Goal: Task Accomplishment & Management: Manage account settings

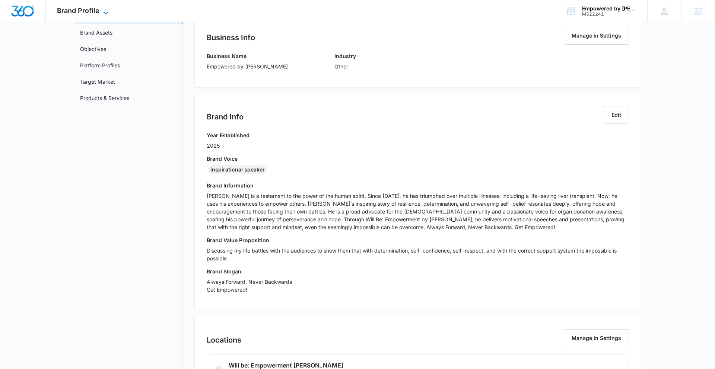
click at [104, 13] on icon at bounding box center [105, 13] width 4 height 3
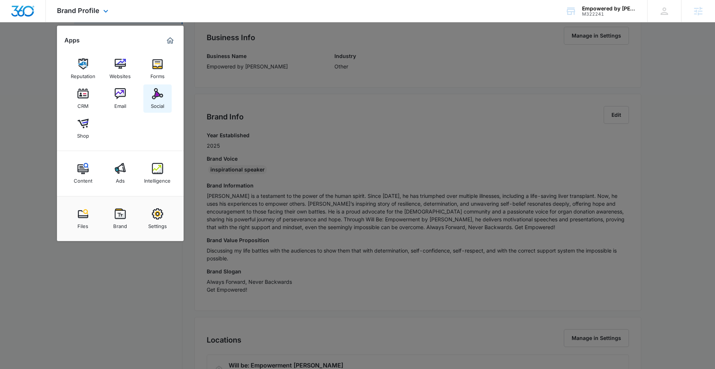
click at [156, 95] on img at bounding box center [157, 93] width 11 height 11
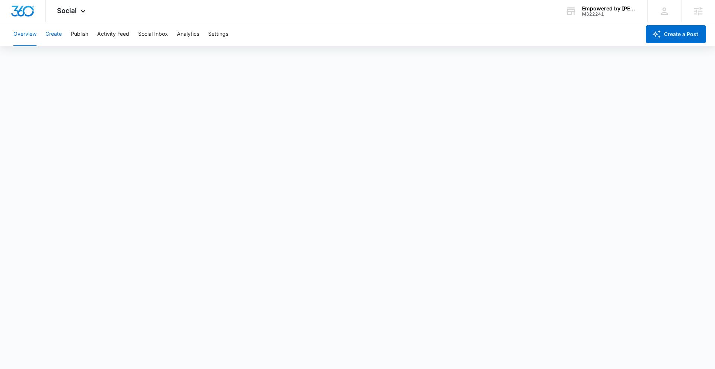
click at [55, 34] on button "Create" at bounding box center [53, 34] width 16 height 24
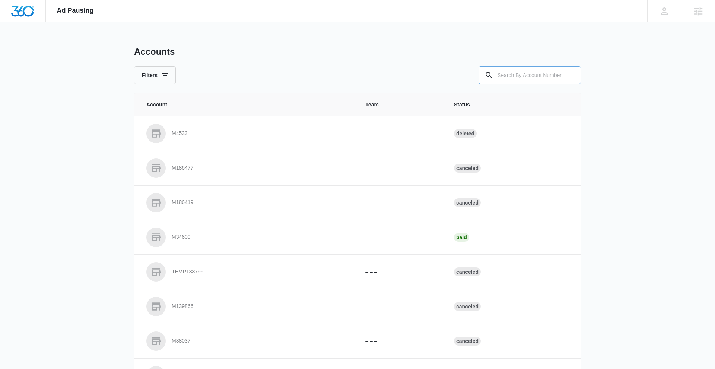
click at [528, 80] on input "text" at bounding box center [529, 75] width 102 height 18
paste input "M336054"
type input "M336054"
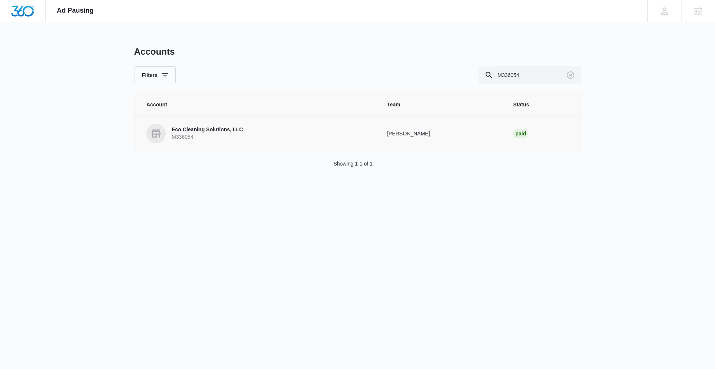
click at [219, 131] on p "Eco Cleaning Solutions, LLC" at bounding box center [207, 129] width 71 height 7
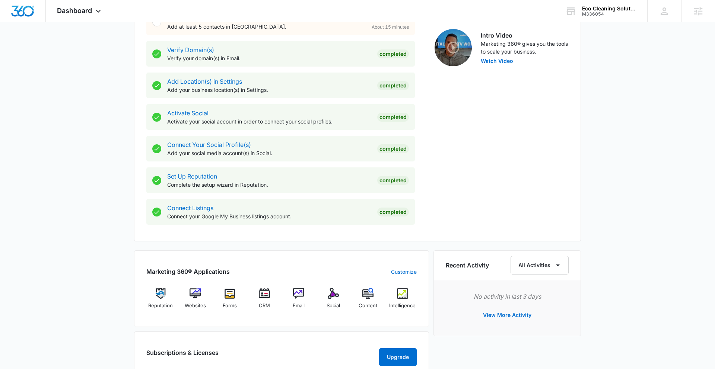
scroll to position [238, 0]
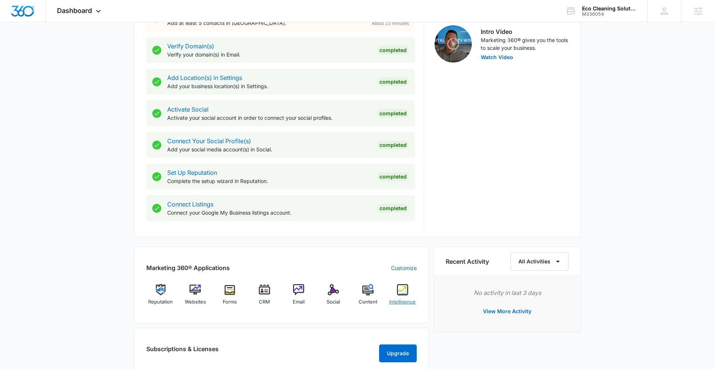
click at [401, 292] on img at bounding box center [402, 289] width 11 height 11
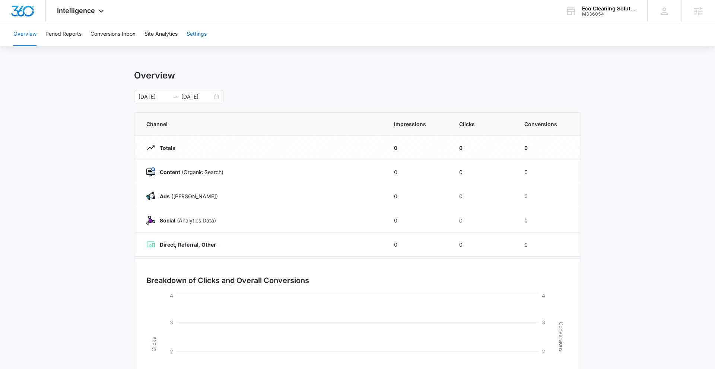
click at [195, 34] on button "Settings" at bounding box center [197, 34] width 20 height 24
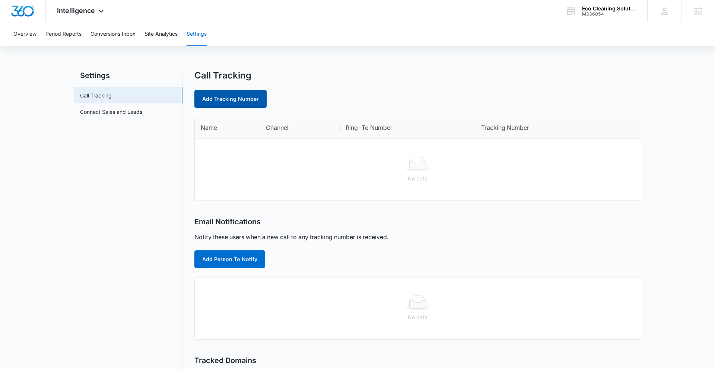
click at [237, 100] on link "Add Tracking Number" at bounding box center [230, 99] width 72 height 18
select select "by_area_code"
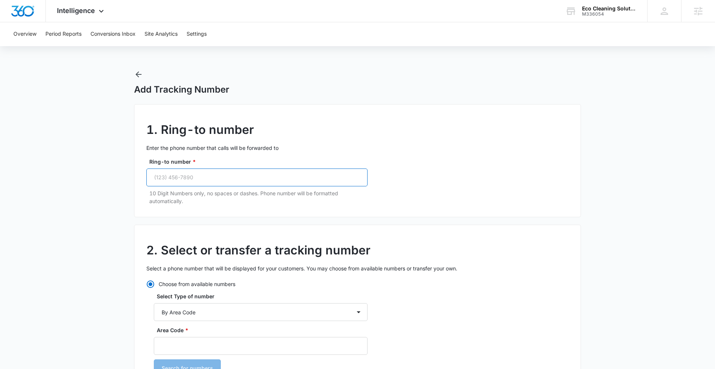
click at [269, 177] on input "Ring-to number *" at bounding box center [256, 178] width 221 height 18
paste input "[PHONE_NUMBER]"
type input "[PHONE_NUMBER]"
click at [198, 347] on input "Area Code *" at bounding box center [261, 346] width 214 height 18
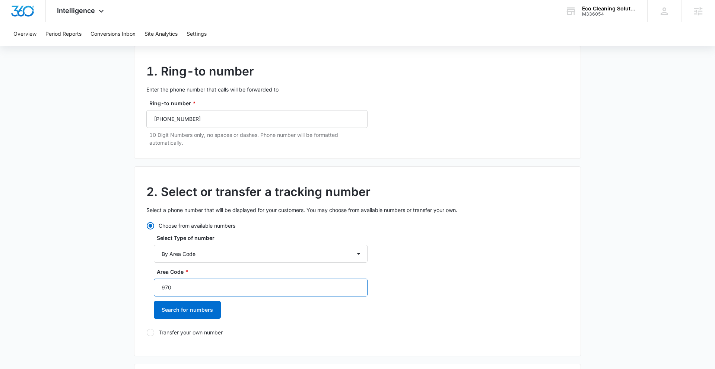
scroll to position [168, 0]
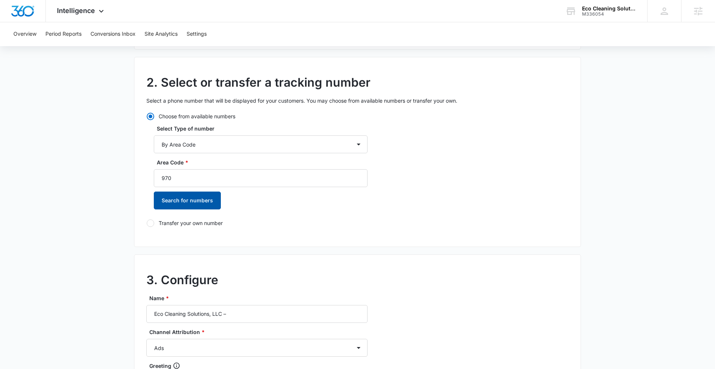
click at [194, 198] on button "Search for numbers" at bounding box center [187, 201] width 67 height 18
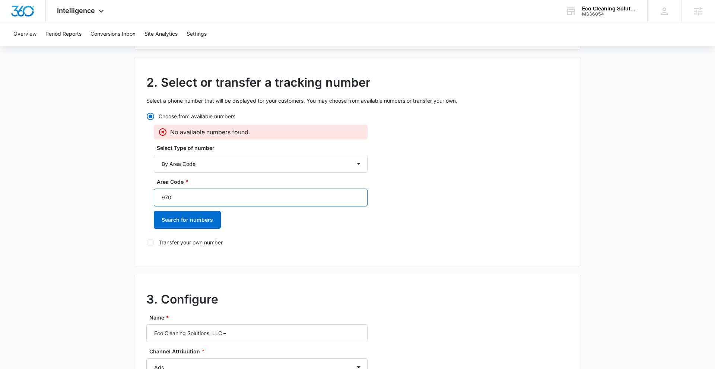
drag, startPoint x: 179, startPoint y: 198, endPoint x: 131, endPoint y: 195, distance: 48.1
click at [131, 195] on main "Add Tracking Number 1. Ring-to number Enter the phone number that calls will be…" at bounding box center [357, 273] width 715 height 742
click at [176, 197] on input "970" at bounding box center [261, 198] width 214 height 18
drag, startPoint x: 156, startPoint y: 197, endPoint x: 146, endPoint y: 195, distance: 10.2
click at [146, 195] on div "Choose from available numbers No available numbers found. Select Type of number…" at bounding box center [256, 179] width 221 height 134
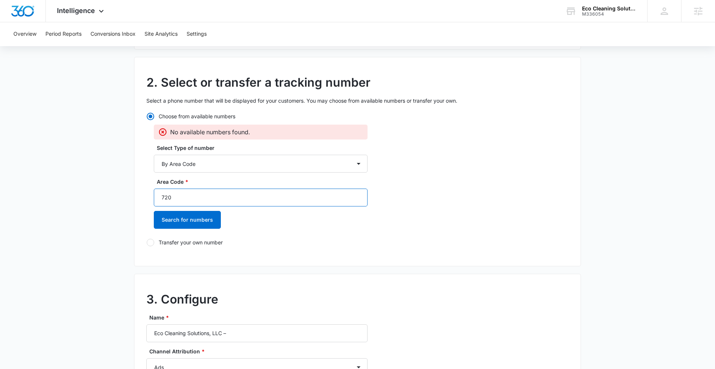
type input "720"
click at [191, 219] on button "Search for numbers" at bounding box center [187, 220] width 67 height 18
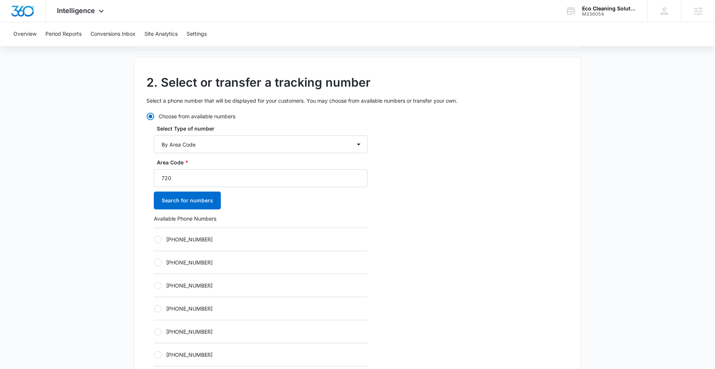
drag, startPoint x: 158, startPoint y: 331, endPoint x: 177, endPoint y: 319, distance: 22.5
click at [158, 331] on div at bounding box center [157, 331] width 7 height 7
click at [154, 332] on input "+17207298931" at bounding box center [154, 332] width 0 height 0
radio input "true"
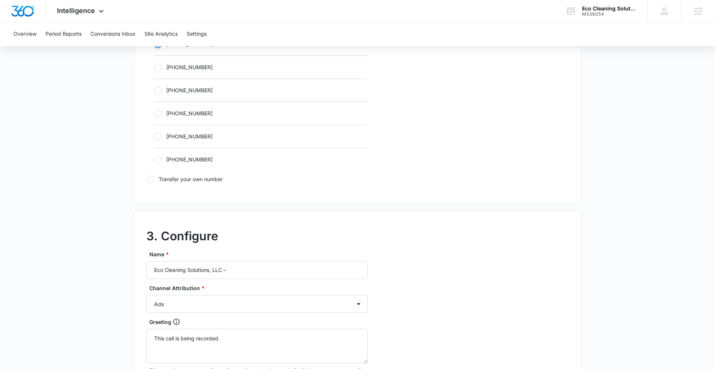
scroll to position [456, 0]
click at [250, 274] on input "Eco Cleaning Solutions, LLC –" at bounding box center [256, 270] width 221 height 18
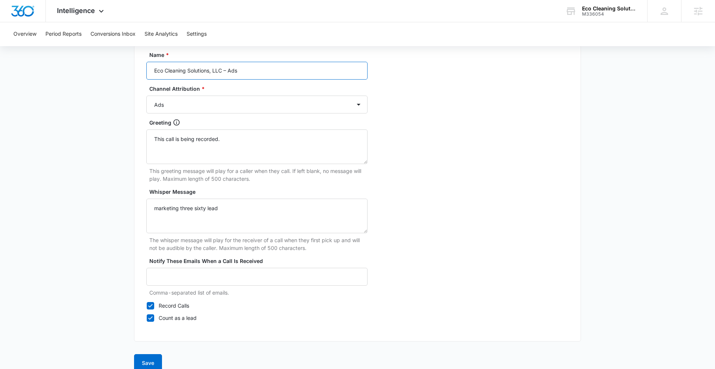
scroll to position [667, 0]
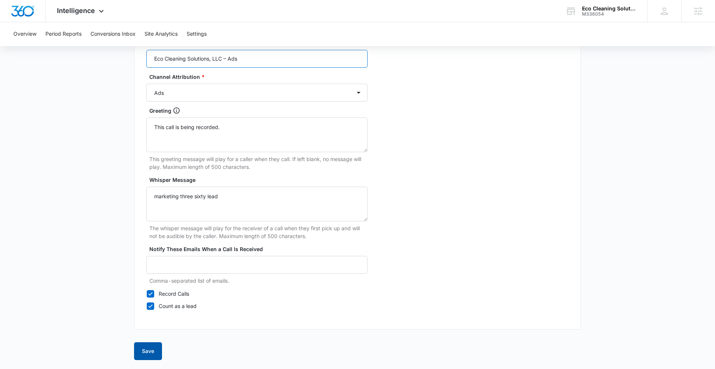
type input "Eco Cleaning Solutions, LLC – Ads"
click at [153, 352] on button "Save" at bounding box center [148, 352] width 28 height 18
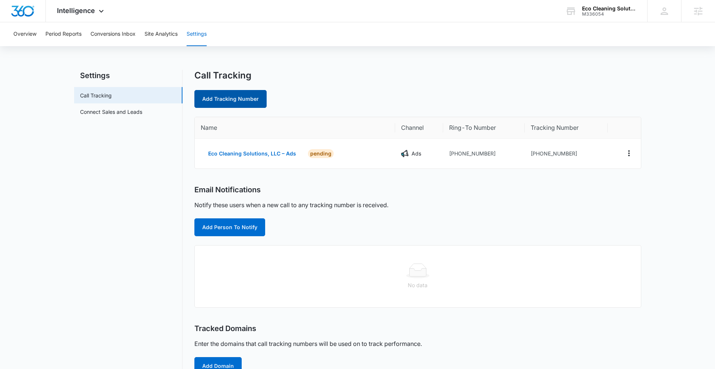
click at [231, 100] on link "Add Tracking Number" at bounding box center [230, 99] width 72 height 18
select select "by_area_code"
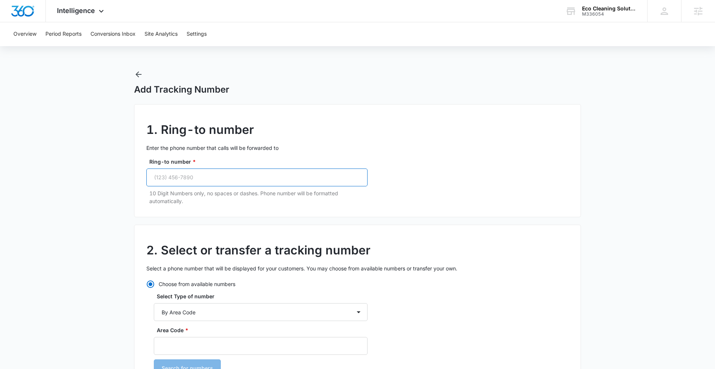
drag, startPoint x: 218, startPoint y: 180, endPoint x: 229, endPoint y: 180, distance: 11.2
click at [218, 180] on input "Ring-to number *" at bounding box center [256, 178] width 221 height 18
paste input "(970) 471-2796"
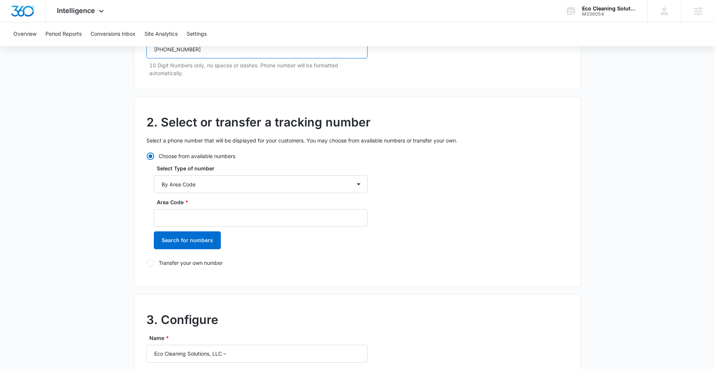
scroll to position [156, 0]
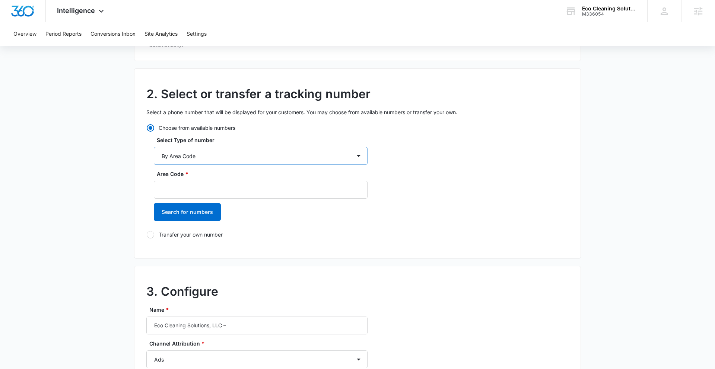
type input "(970) 471-2796"
click at [210, 159] on select "By City & State By State Only By Zip Code By Area Code Toll Free Numbers" at bounding box center [261, 156] width 214 height 18
click at [154, 147] on select "By City & State By State Only By Zip Code By Area Code Toll Free Numbers" at bounding box center [261, 156] width 214 height 18
click at [188, 189] on input "Area Code *" at bounding box center [261, 190] width 214 height 18
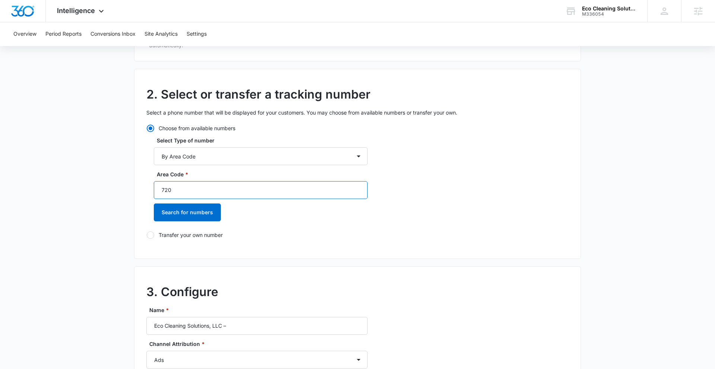
type input "720"
click at [176, 214] on button "Search for numbers" at bounding box center [187, 213] width 67 height 18
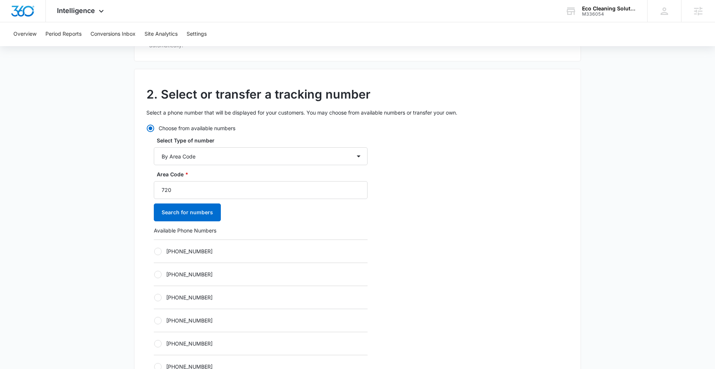
click at [157, 341] on div at bounding box center [157, 343] width 7 height 7
click at [154, 344] on input "+17207298935" at bounding box center [154, 344] width 0 height 0
radio input "true"
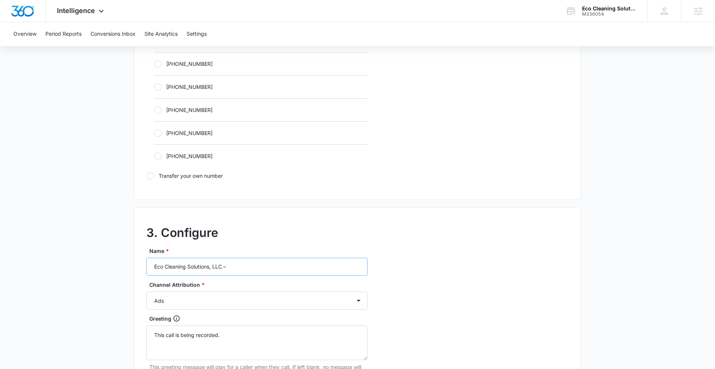
scroll to position [460, 0]
click at [202, 299] on select "Ads Local Service Ads Content Social Other" at bounding box center [256, 300] width 221 height 18
select select "CONTENT"
click at [146, 291] on select "Ads Local Service Ads Content Social Other" at bounding box center [256, 300] width 221 height 18
click at [239, 264] on input "Eco Cleaning Solutions, LLC –" at bounding box center [256, 266] width 221 height 18
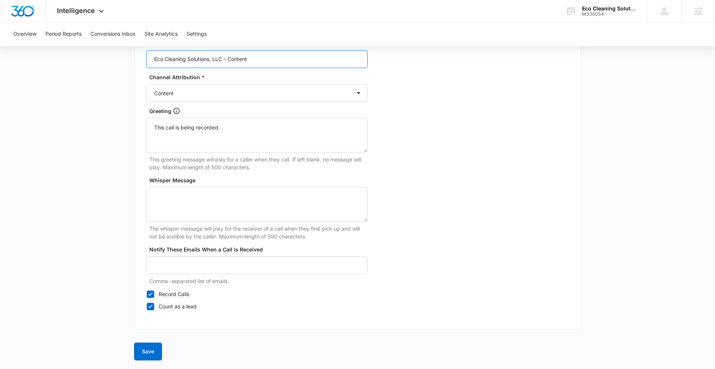
scroll to position [667, 0]
type input "Eco Cleaning Solutions, LLC – Content"
click at [155, 350] on button "Save" at bounding box center [148, 352] width 28 height 18
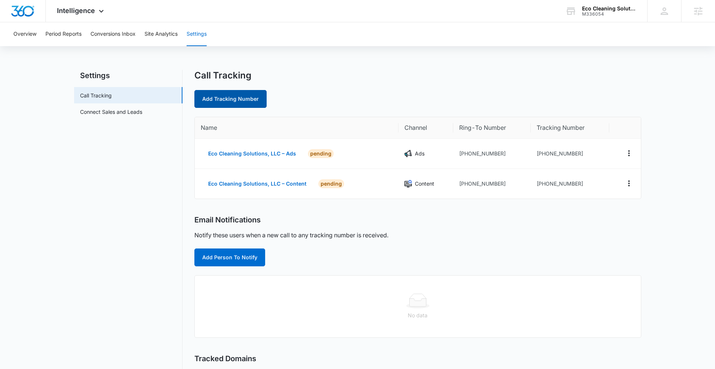
click at [223, 96] on link "Add Tracking Number" at bounding box center [230, 99] width 72 height 18
select select "by_area_code"
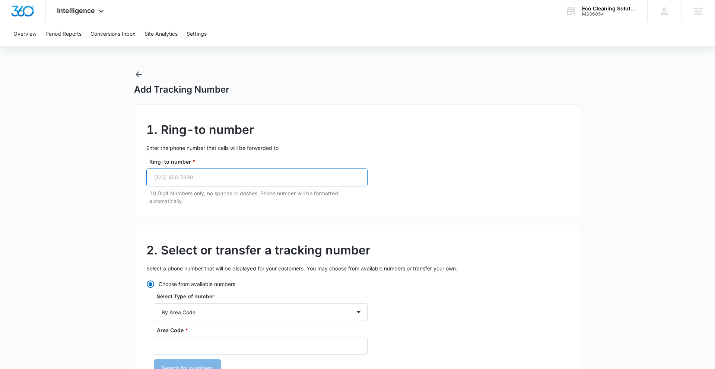
click at [210, 178] on input "Ring-to number *" at bounding box center [256, 178] width 221 height 18
paste input "(970) 471-2796"
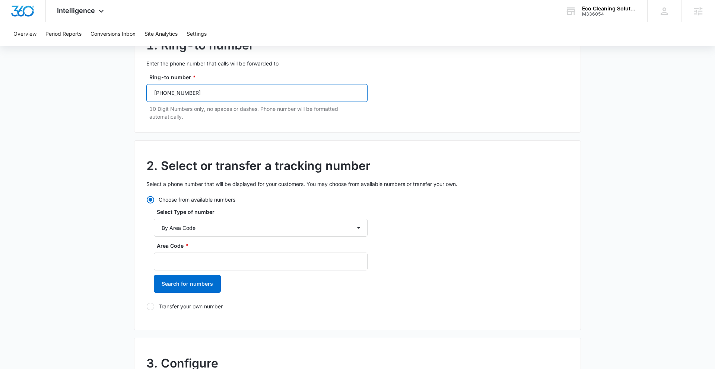
scroll to position [118, 0]
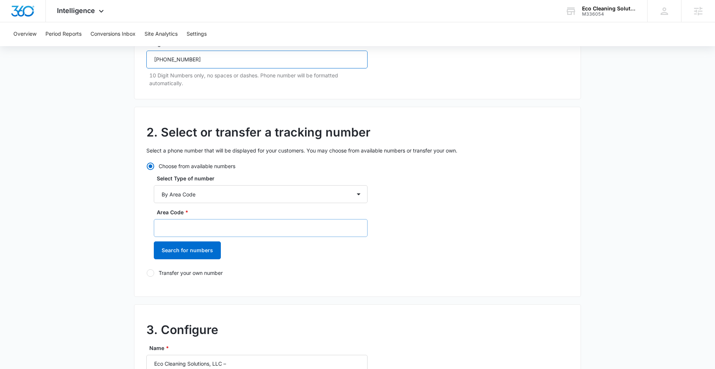
type input "(970) 471-2796"
click at [214, 226] on input "Area Code *" at bounding box center [261, 228] width 214 height 18
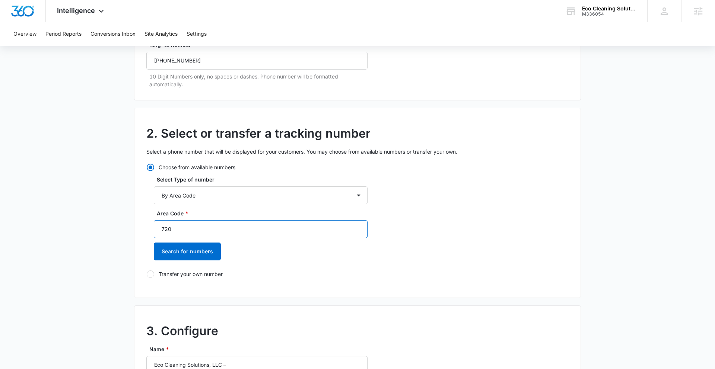
type input "720"
click at [210, 253] on button "Search for numbers" at bounding box center [187, 252] width 67 height 18
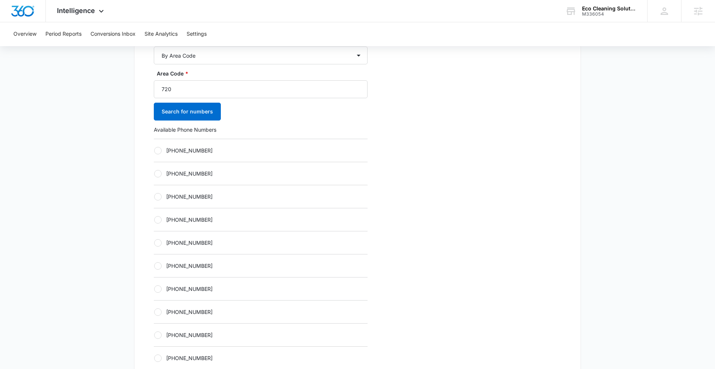
scroll to position [257, 0]
click at [159, 245] on div at bounding box center [157, 242] width 7 height 7
click at [154, 243] on input "+17207298939" at bounding box center [154, 242] width 0 height 0
radio input "true"
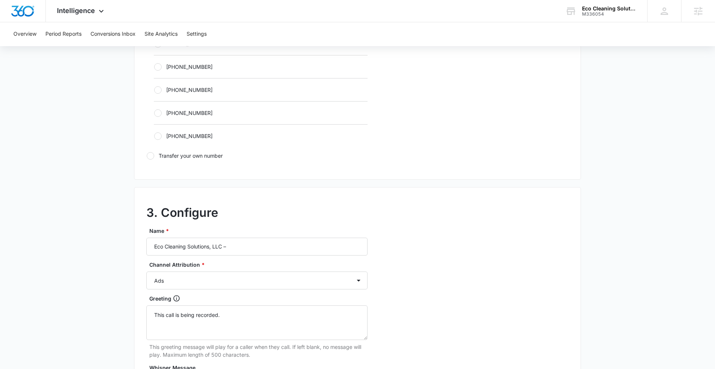
scroll to position [482, 0]
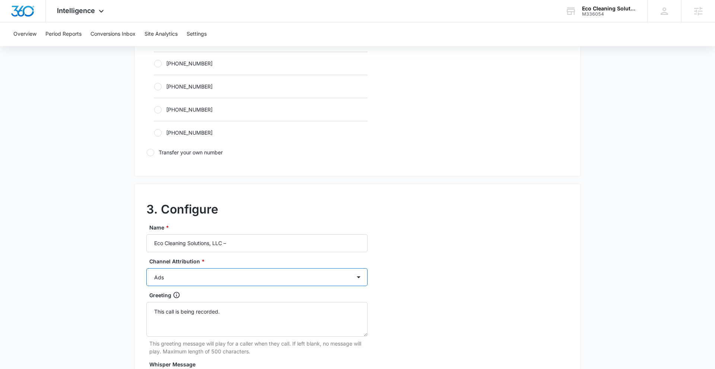
click at [208, 278] on select "Ads Local Service Ads Content Social Other" at bounding box center [256, 277] width 221 height 18
select select "SOCIAL"
click at [146, 268] on select "Ads Local Service Ads Content Social Other" at bounding box center [256, 277] width 221 height 18
click at [253, 245] on input "Eco Cleaning Solutions, LLC –" at bounding box center [256, 244] width 221 height 18
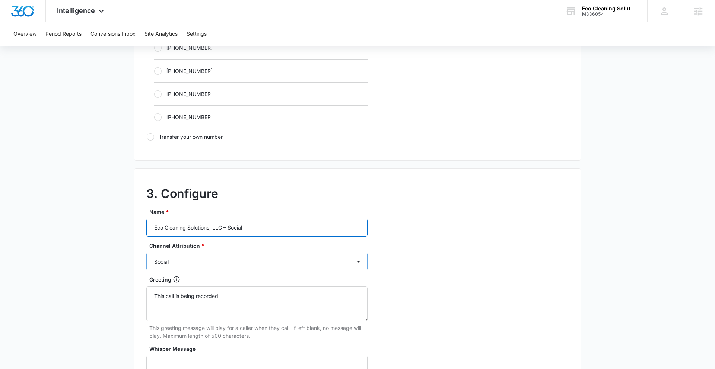
scroll to position [667, 0]
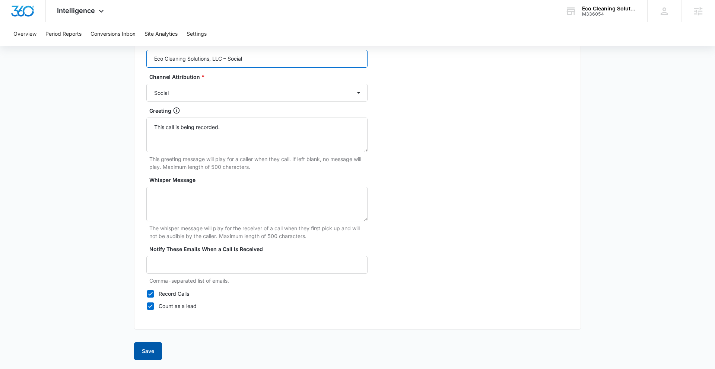
type input "Eco Cleaning Solutions, LLC – Social"
click at [143, 351] on button "Save" at bounding box center [148, 352] width 28 height 18
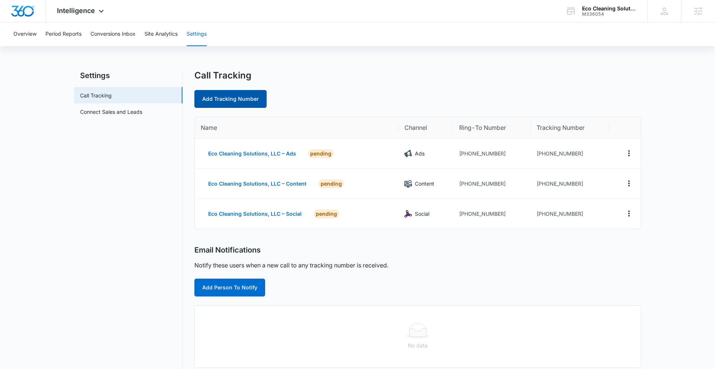
click at [224, 101] on link "Add Tracking Number" at bounding box center [230, 99] width 72 height 18
select select "by_area_code"
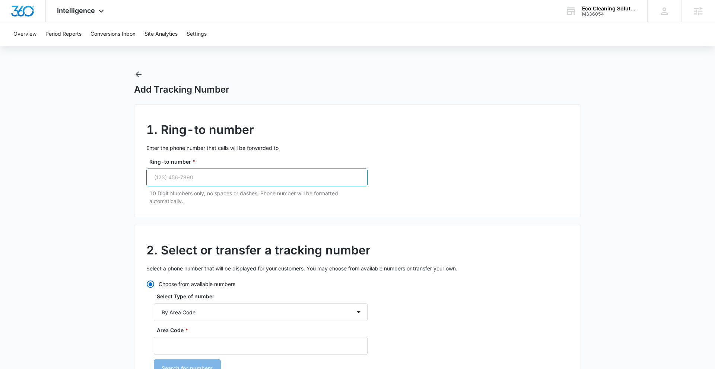
click at [227, 176] on input "Ring-to number *" at bounding box center [256, 178] width 221 height 18
paste input "(970) 471-2796"
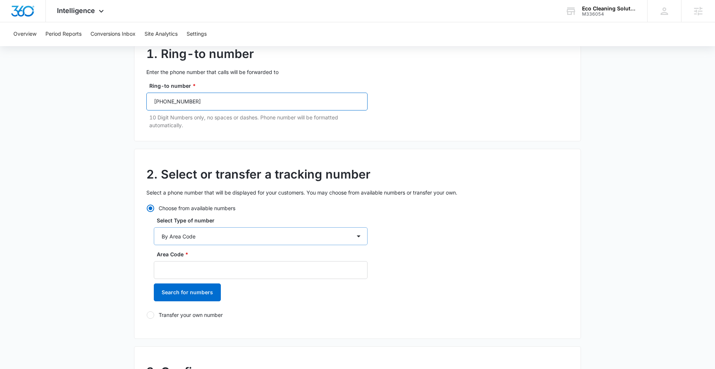
scroll to position [90, 0]
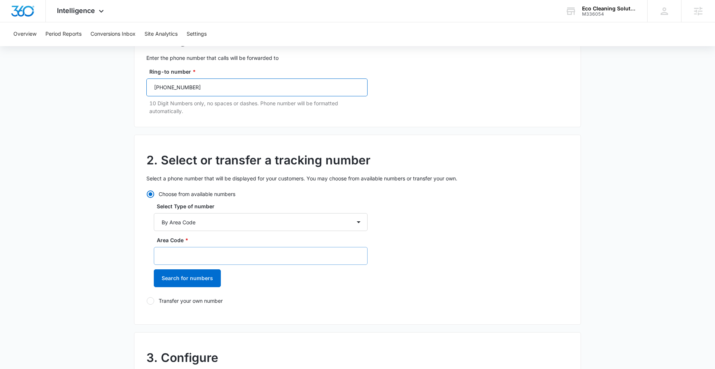
type input "(970) 471-2796"
click at [207, 259] on input "Area Code *" at bounding box center [261, 256] width 214 height 18
type input "720"
click at [203, 280] on button "Search for numbers" at bounding box center [187, 279] width 67 height 18
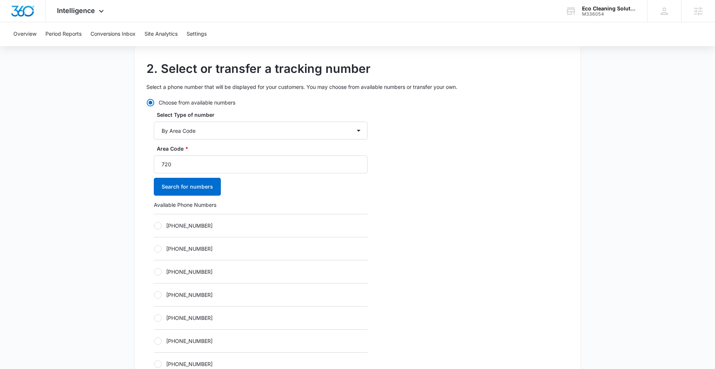
scroll to position [210, 0]
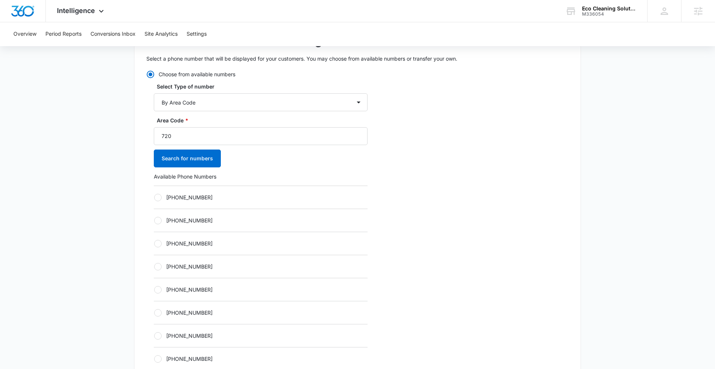
drag, startPoint x: 159, startPoint y: 290, endPoint x: 165, endPoint y: 287, distance: 6.7
click at [159, 290] on div at bounding box center [157, 289] width 7 height 7
click at [154, 290] on input "+17207298948" at bounding box center [154, 290] width 0 height 0
radio input "true"
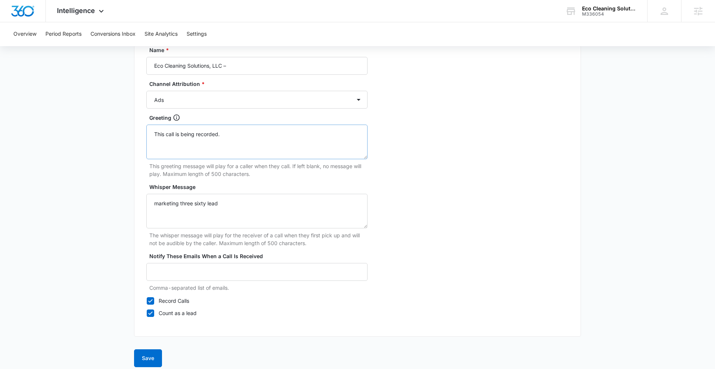
scroll to position [667, 0]
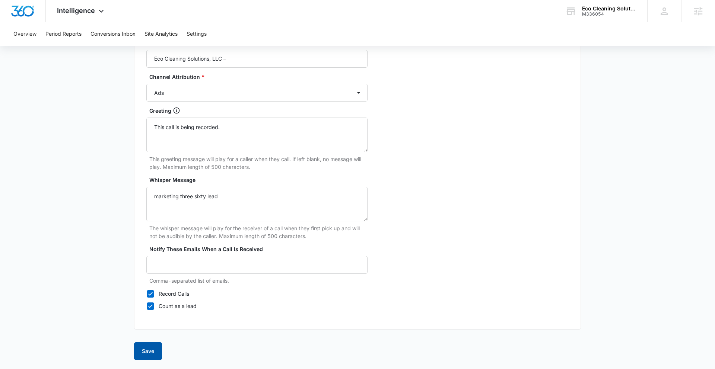
click at [152, 354] on button "Save" at bounding box center [148, 352] width 28 height 18
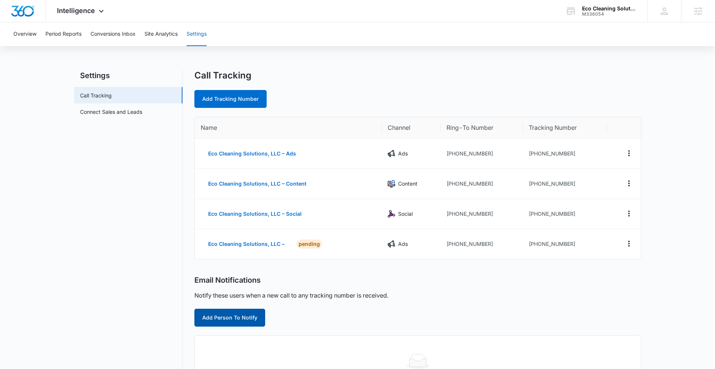
click at [251, 317] on button "Add Person To Notify" at bounding box center [229, 318] width 71 height 18
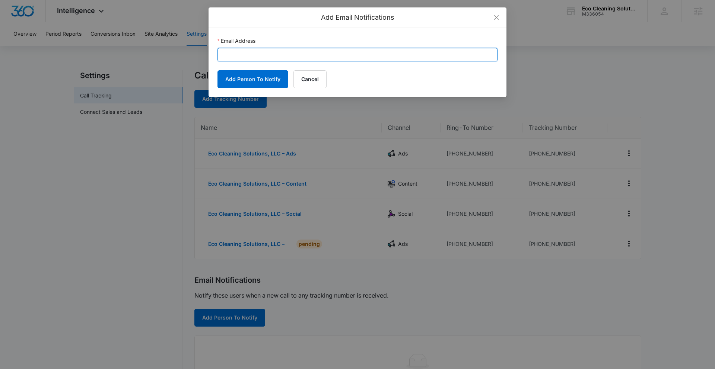
click at [265, 55] on input "Email Address" at bounding box center [357, 54] width 280 height 13
paste input "tonyagonzales@outlook.com"
type input "tonyagonzales@outlook.com"
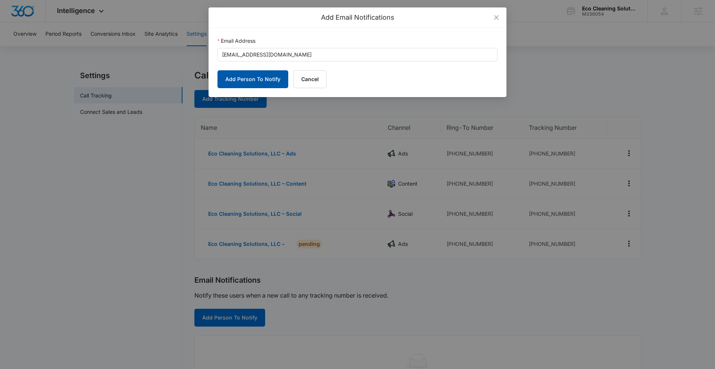
click at [260, 76] on button "Add Person To Notify" at bounding box center [252, 79] width 71 height 18
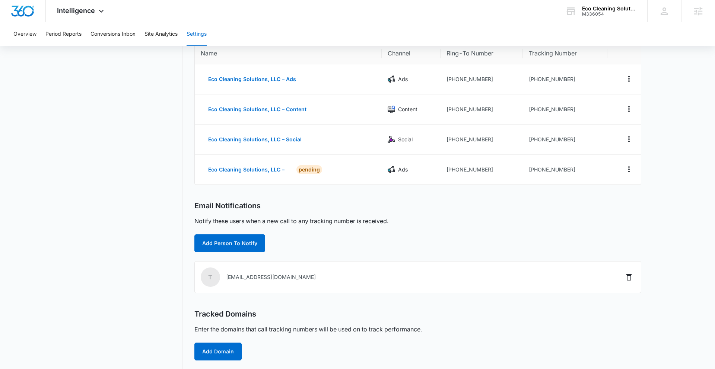
scroll to position [80, 0]
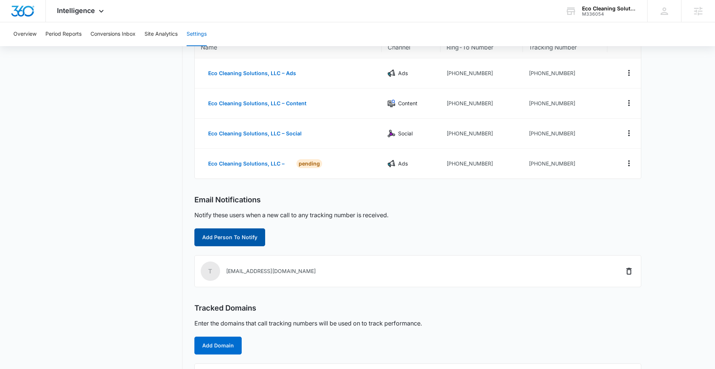
click at [251, 238] on button "Add Person To Notify" at bounding box center [229, 238] width 71 height 18
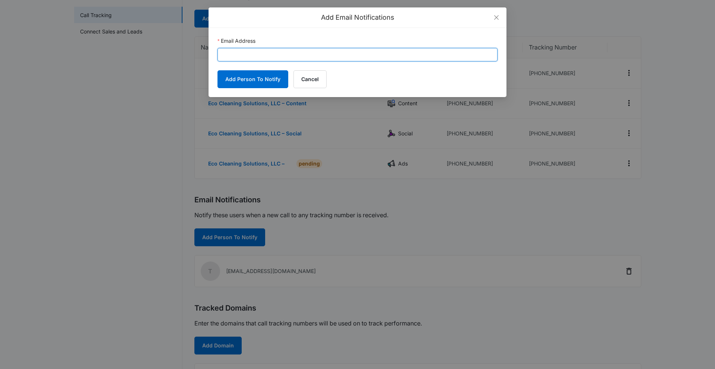
click at [277, 58] on input "Email Address" at bounding box center [357, 54] width 280 height 13
paste input "grace.pribble@madwire.com"
type input "grace.pribble@madwire.com"
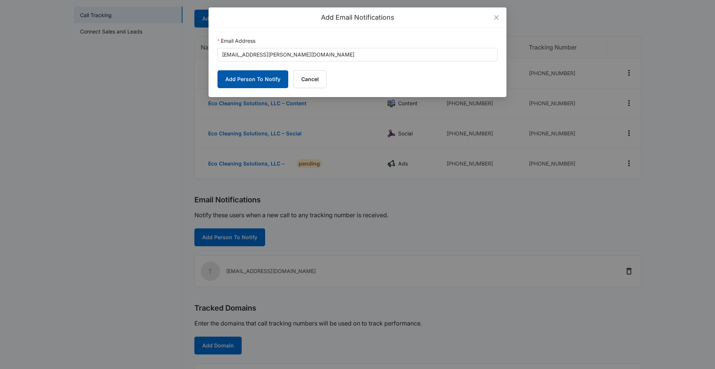
drag, startPoint x: 266, startPoint y: 76, endPoint x: 261, endPoint y: 79, distance: 5.8
click at [265, 77] on button "Add Person To Notify" at bounding box center [252, 79] width 71 height 18
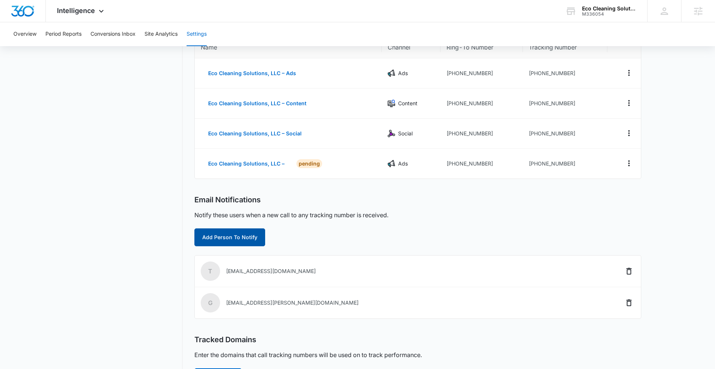
click at [248, 238] on button "Add Person To Notify" at bounding box center [229, 238] width 71 height 18
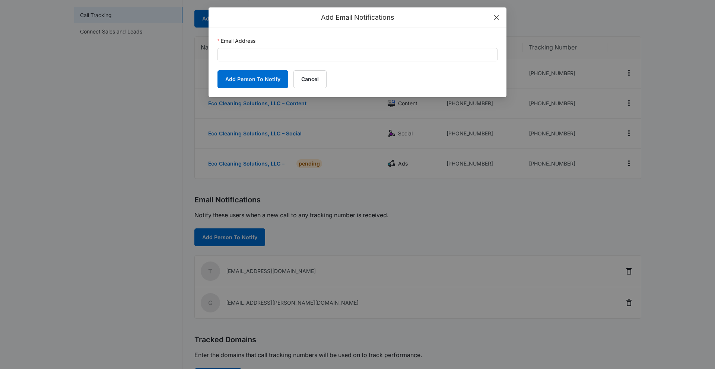
click at [494, 18] on icon "close" at bounding box center [496, 18] width 6 height 6
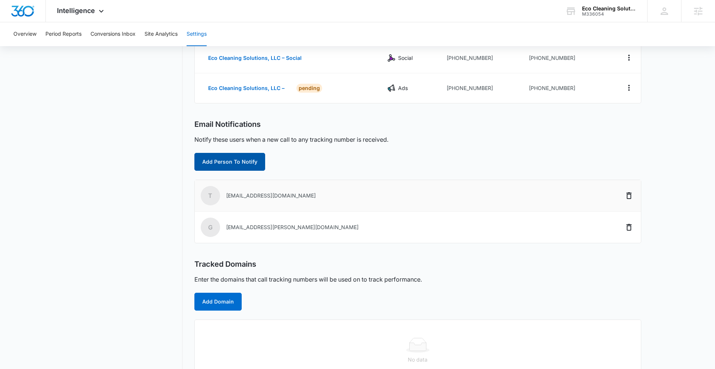
scroll to position [178, 0]
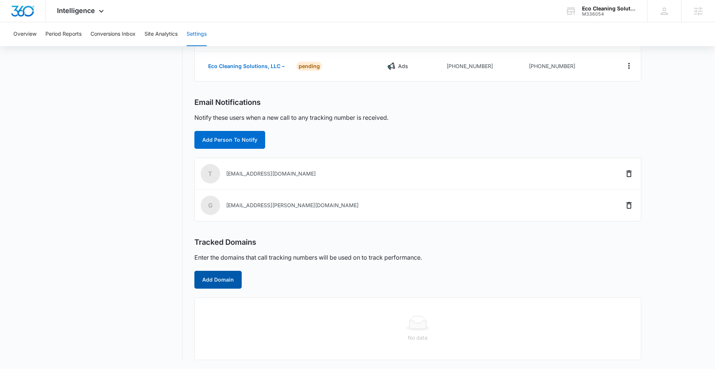
click at [229, 276] on button "Add Domain" at bounding box center [217, 280] width 47 height 18
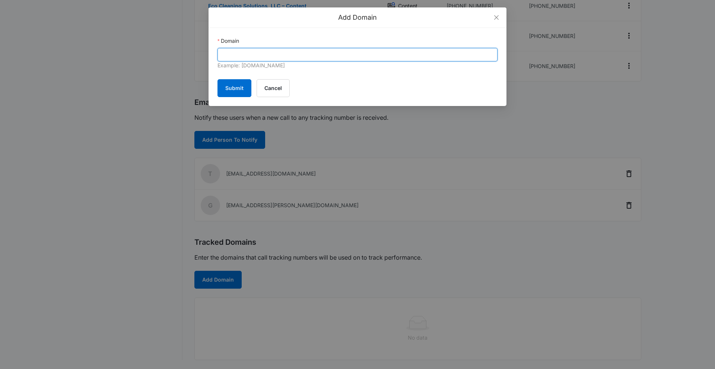
click at [361, 53] on input "Domain" at bounding box center [357, 54] width 280 height 13
paste input "9704712796 ecocleaningsltns.com"
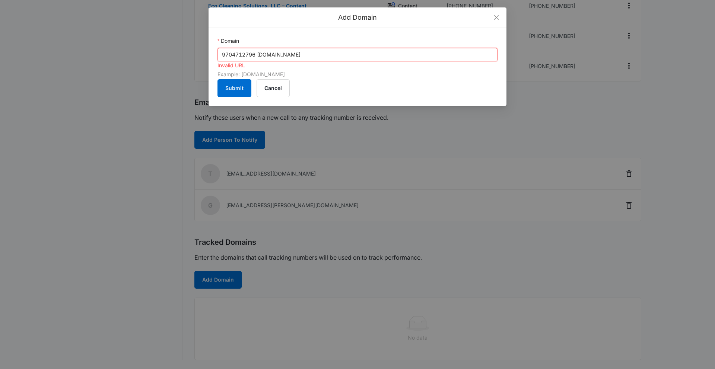
drag, startPoint x: 258, startPoint y: 55, endPoint x: 155, endPoint y: 61, distance: 103.3
click at [155, 61] on div "Add Domain Domain 9704712796 ecocleaningsltns.com Invalid URL Example: marketin…" at bounding box center [357, 184] width 715 height 369
drag, startPoint x: 222, startPoint y: 55, endPoint x: 258, endPoint y: 54, distance: 36.5
click at [258, 55] on input "9704712796 ecocleaningsltns.com" at bounding box center [357, 54] width 280 height 13
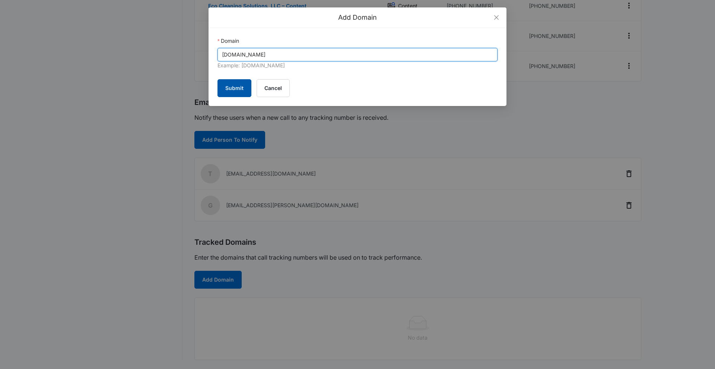
type input "ecocleaningsltns.com"
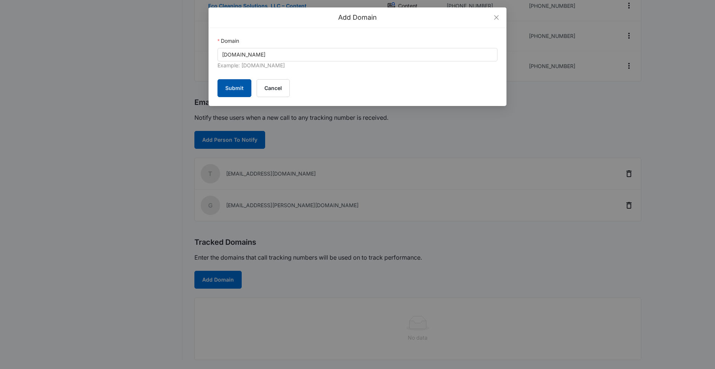
click at [242, 88] on button "Submit" at bounding box center [234, 88] width 34 height 18
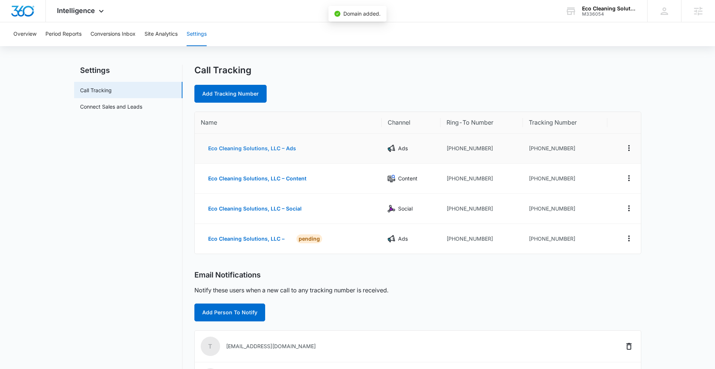
scroll to position [0, 0]
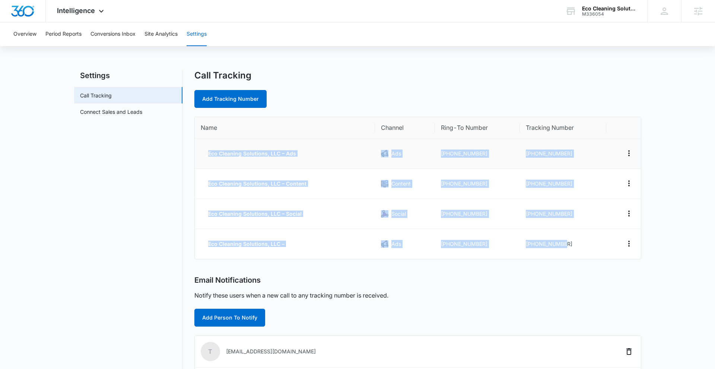
drag, startPoint x: 586, startPoint y: 245, endPoint x: 207, endPoint y: 155, distance: 389.2
click at [207, 155] on tbody "Eco Cleaning Solutions, LLC – Ads Ads +19704712796 +17207298931 Eco Cleaning So…" at bounding box center [418, 199] width 446 height 120
copy tbody "Eco Cleaning Solutions, LLC – Ads Ads +19704712796 +17207298931 Eco Cleaning So…"
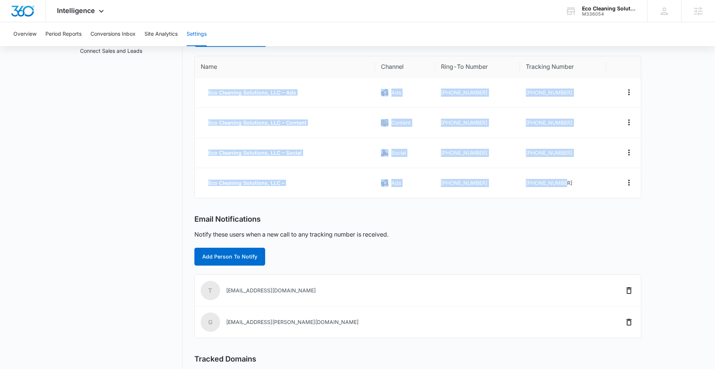
scroll to position [57, 0]
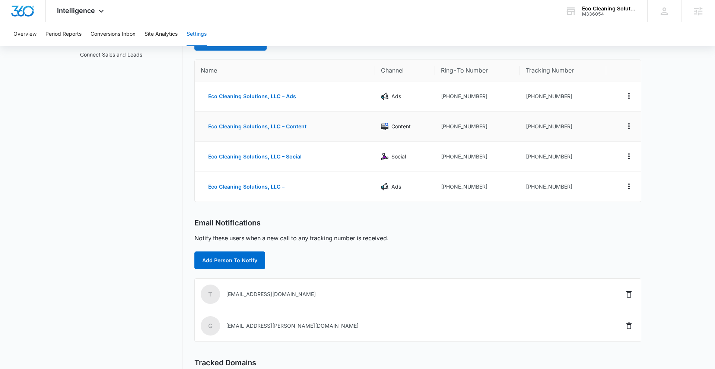
click at [426, 118] on td "Content" at bounding box center [405, 127] width 60 height 30
drag, startPoint x: 564, startPoint y: 96, endPoint x: 529, endPoint y: 98, distance: 35.4
click at [530, 97] on td "[PHONE_NUMBER]" at bounding box center [563, 96] width 86 height 30
copy td "7207298931"
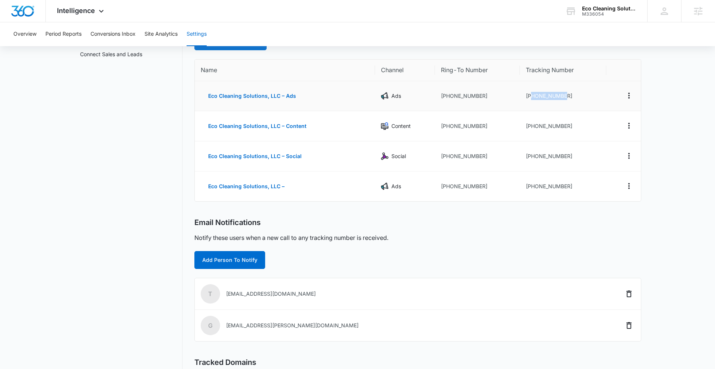
copy td "7207298931"
click at [101, 12] on icon at bounding box center [101, 13] width 9 height 9
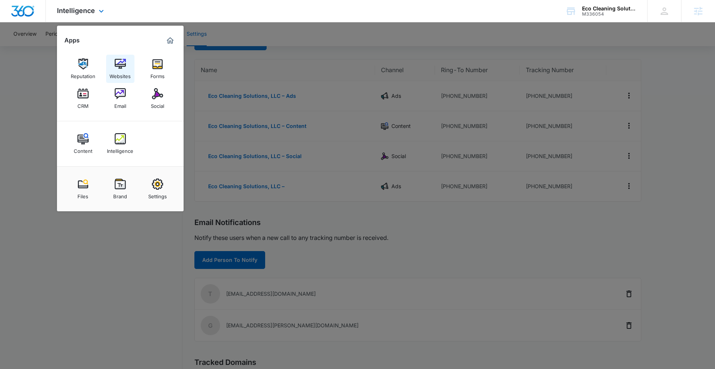
click at [123, 66] on img at bounding box center [120, 63] width 11 height 11
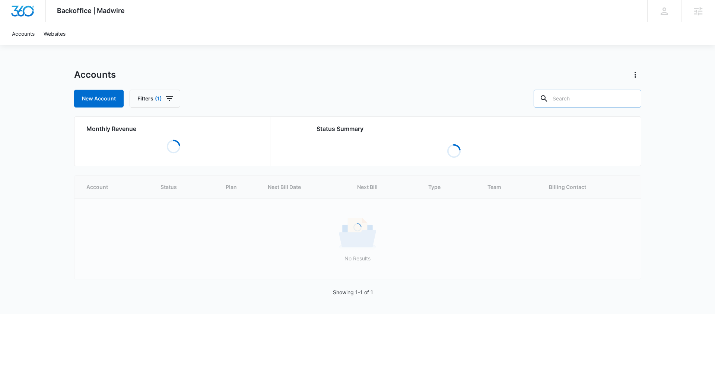
click at [572, 99] on input "text" at bounding box center [587, 99] width 108 height 18
paste input "M336054"
type input "M336054"
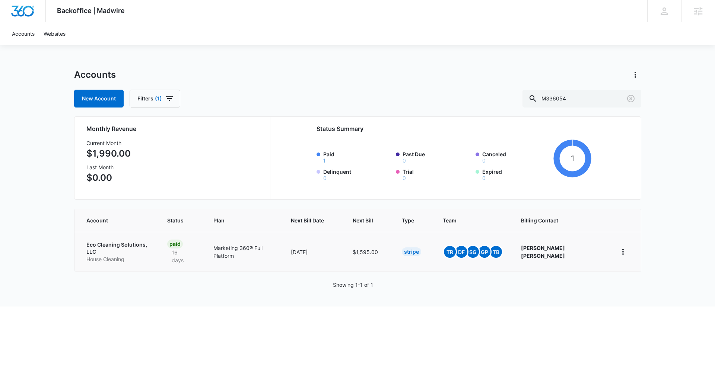
click at [121, 245] on p "Eco Cleaning Solutions, LLC" at bounding box center [117, 248] width 63 height 15
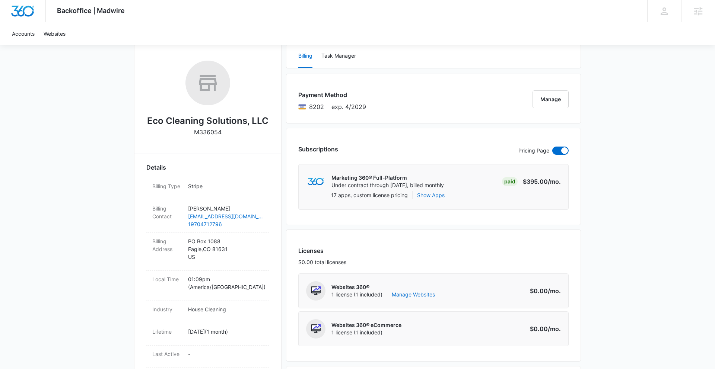
scroll to position [260, 0]
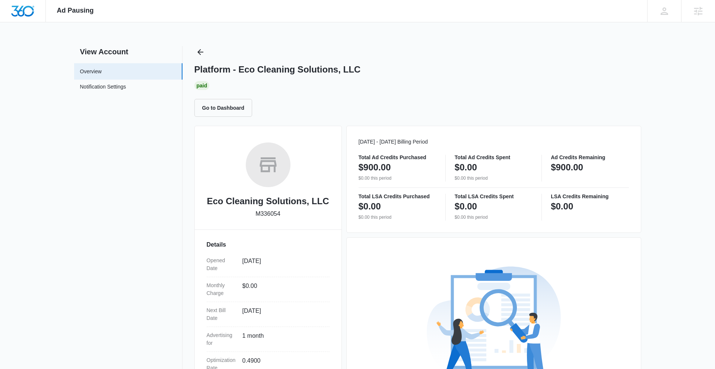
scroll to position [105, 0]
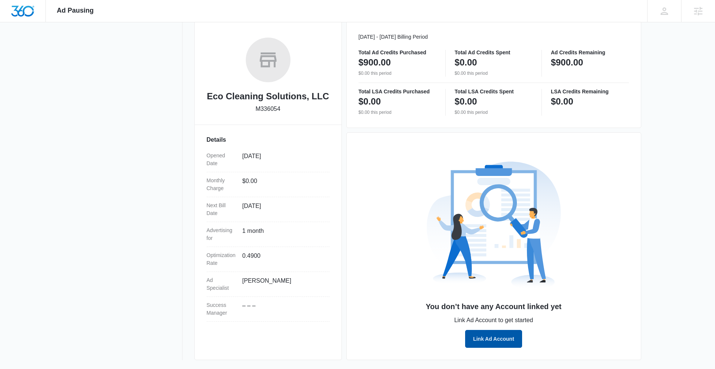
click at [509, 342] on button "Link Ad Account" at bounding box center [493, 339] width 57 height 18
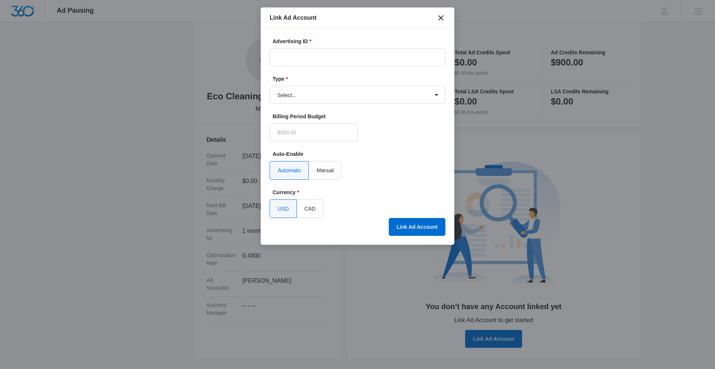
type input "$0.00"
click at [326, 58] on input "Advertising ID *" at bounding box center [358, 57] width 176 height 18
paste input "[PHONE_NUMBER]"
type input "[PHONE_NUMBER]"
click at [346, 99] on select "Select... Bing Ads Facebook Ads Google Ads" at bounding box center [358, 95] width 176 height 18
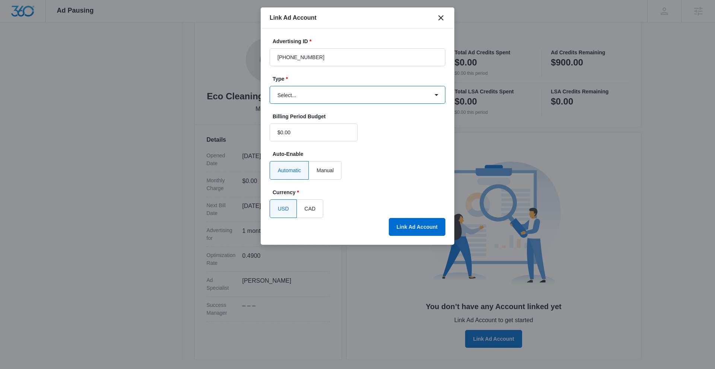
select select "google"
click at [270, 86] on select "Select... Bing Ads Facebook Ads Google Ads" at bounding box center [358, 95] width 176 height 18
click at [412, 228] on button "Link Ad Account" at bounding box center [417, 227] width 57 height 18
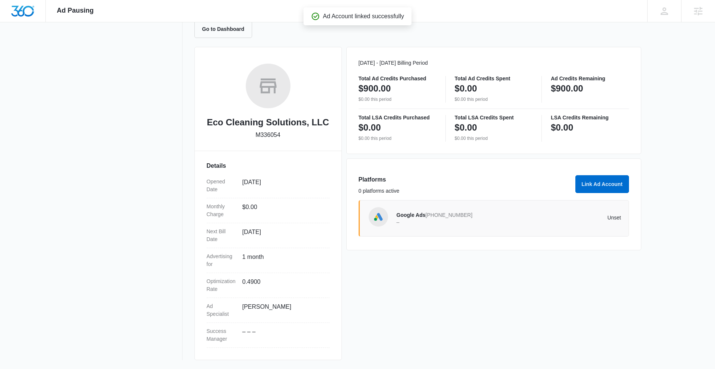
scroll to position [79, 0]
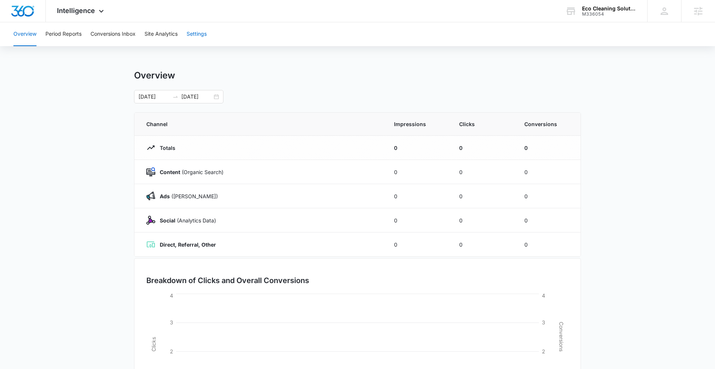
click at [203, 34] on button "Settings" at bounding box center [197, 34] width 20 height 24
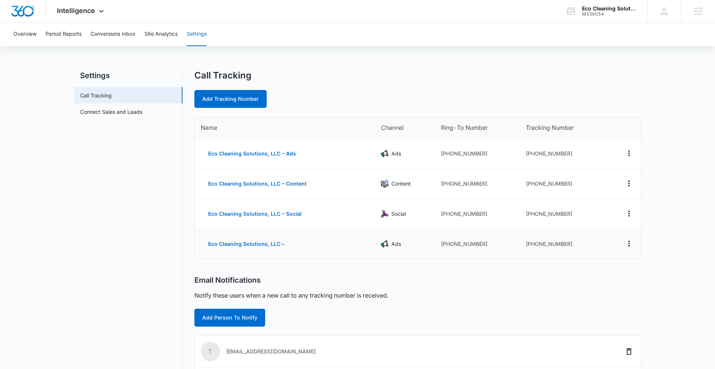
click at [306, 243] on td "Eco Cleaning Solutions, LLC –" at bounding box center [285, 244] width 180 height 30
click at [261, 245] on button "Eco Cleaning Solutions, LLC –" at bounding box center [246, 244] width 91 height 18
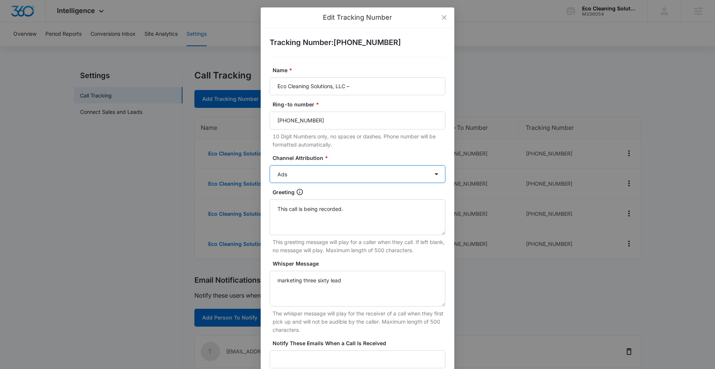
click at [310, 168] on select "Ads Local Service Ads Content Social Other" at bounding box center [358, 174] width 176 height 18
select select "OTHER"
click at [270, 165] on select "Ads Local Service Ads Content Social Other" at bounding box center [358, 174] width 176 height 18
click at [367, 81] on input "Eco Cleaning Solutions, LLC –" at bounding box center [358, 86] width 176 height 18
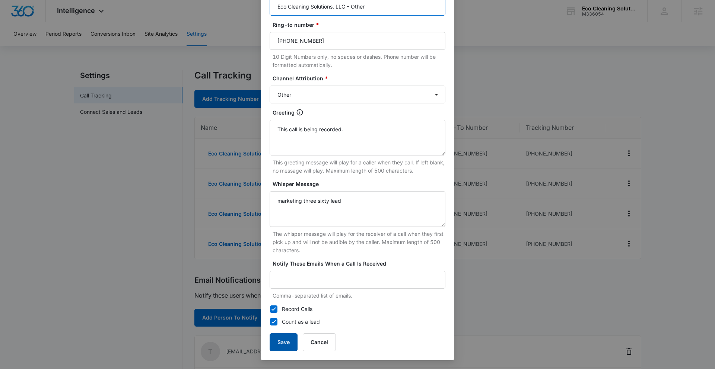
type input "Eco Cleaning Solutions, LLC – Other"
click at [278, 344] on button "Save" at bounding box center [284, 343] width 28 height 18
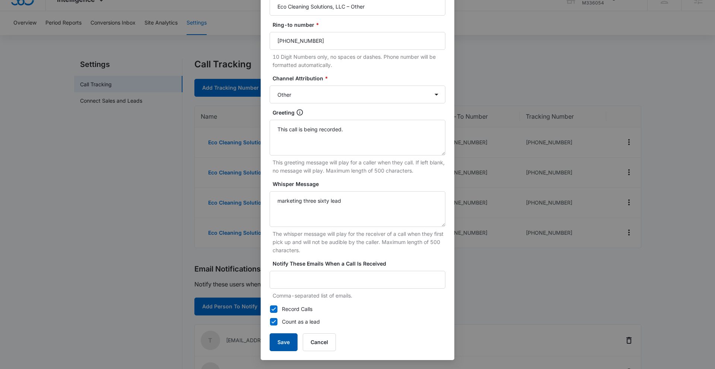
click at [286, 341] on button "Save" at bounding box center [284, 343] width 28 height 18
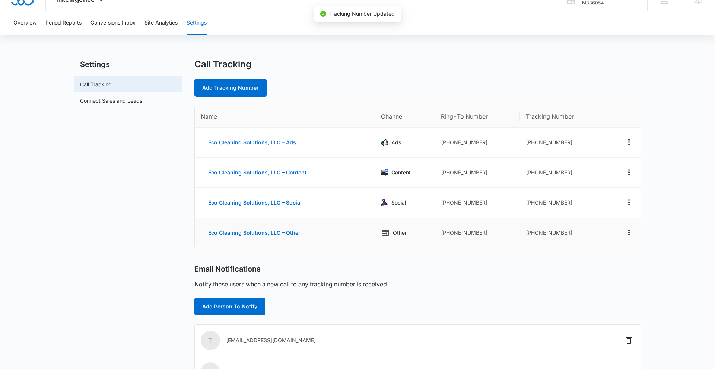
scroll to position [0, 0]
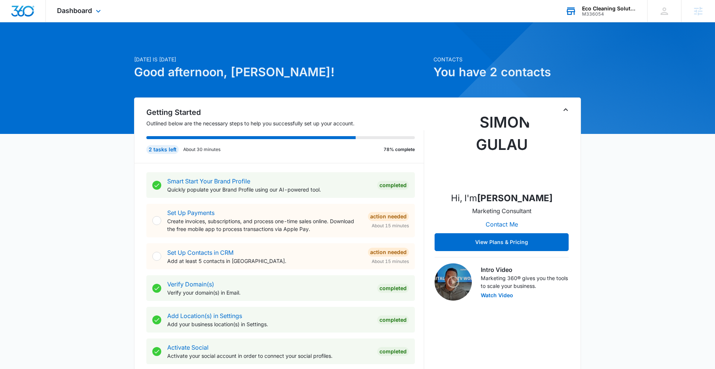
click at [596, 12] on div "M336054" at bounding box center [609, 14] width 54 height 5
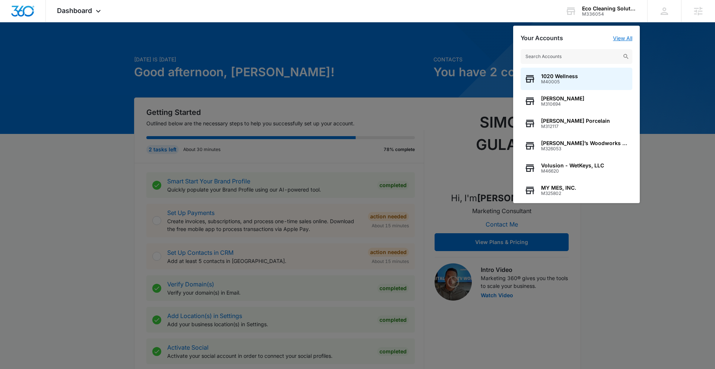
click at [619, 37] on link "View All" at bounding box center [622, 38] width 19 height 6
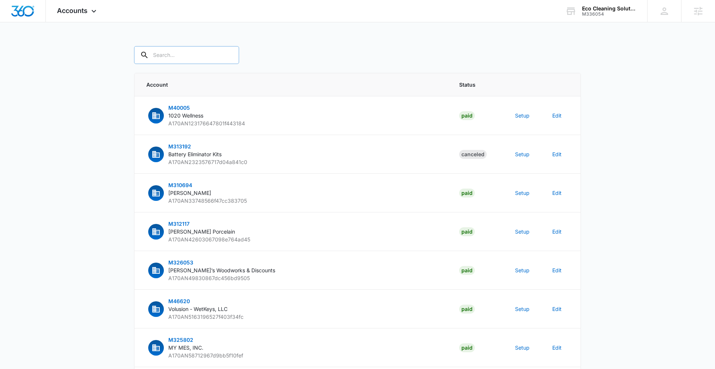
click at [177, 57] on input "text" at bounding box center [186, 55] width 105 height 18
paste input "M336054"
type input "M336054"
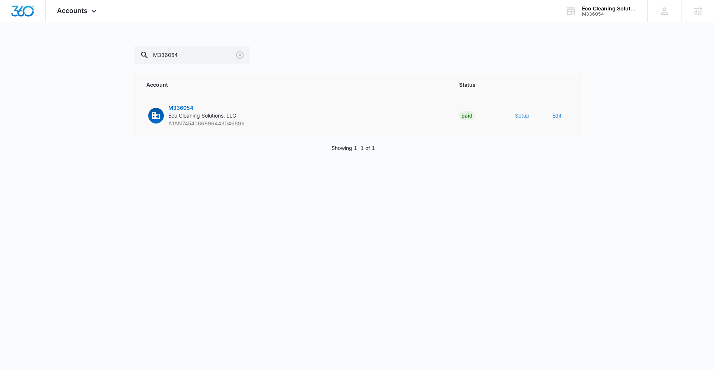
click at [525, 114] on button "Setup" at bounding box center [522, 116] width 15 height 8
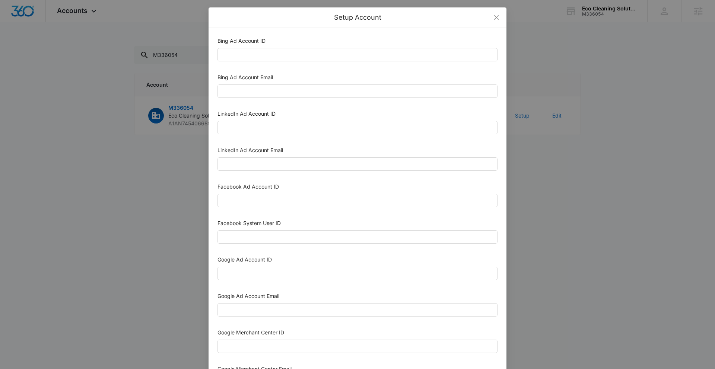
scroll to position [294, 0]
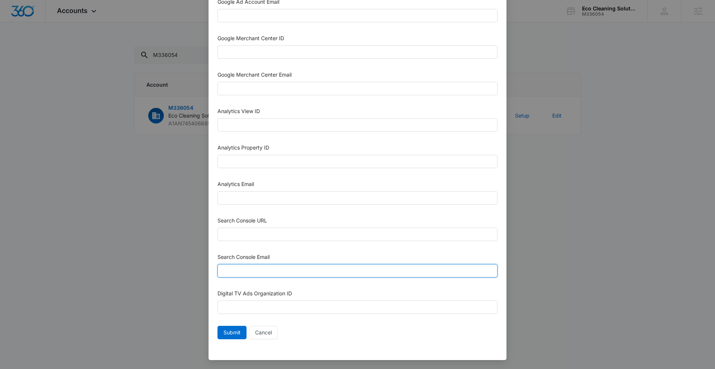
click at [299, 272] on input "Search Console Email" at bounding box center [357, 270] width 280 height 13
paste input "[EMAIL_ADDRESS][DOMAIN_NAME]"
type input "[EMAIL_ADDRESS][DOMAIN_NAME]"
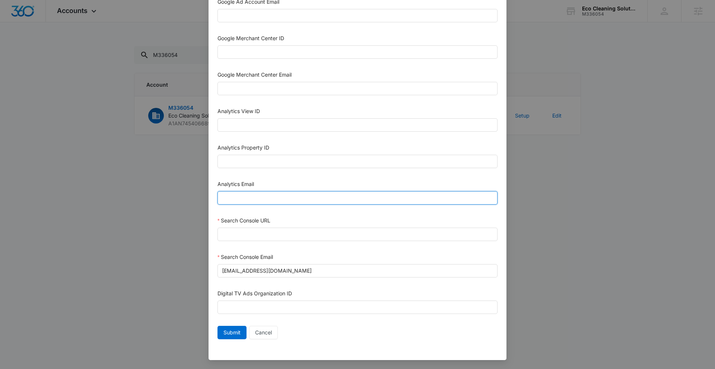
click at [275, 199] on input "Analytics Email" at bounding box center [357, 197] width 280 height 13
paste input "[EMAIL_ADDRESS][DOMAIN_NAME]"
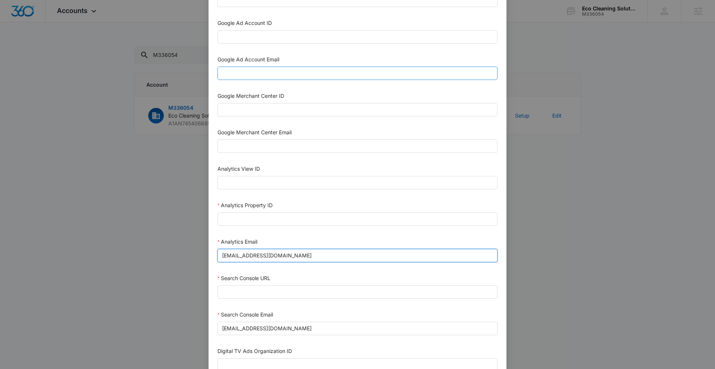
type input "[EMAIL_ADDRESS][DOMAIN_NAME]"
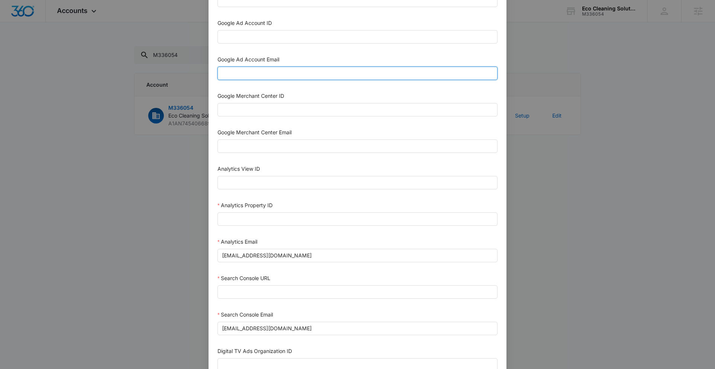
click at [262, 74] on input "Google Ad Account Email" at bounding box center [357, 73] width 280 height 13
paste input "[EMAIL_ADDRESS][DOMAIN_NAME]"
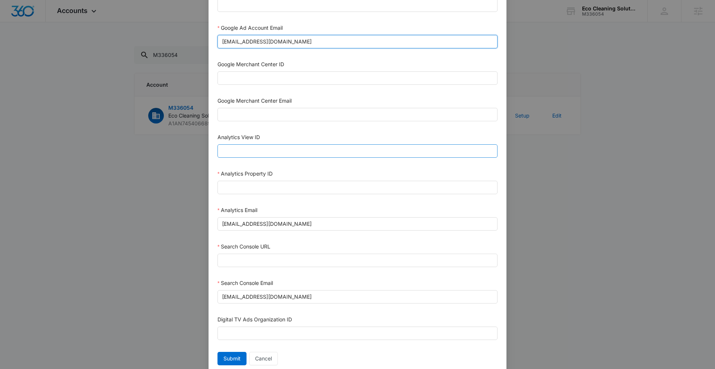
scroll to position [294, 0]
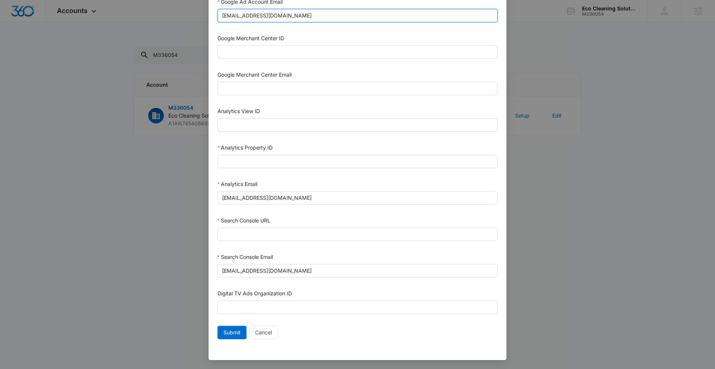
type input "[EMAIL_ADDRESS][DOMAIN_NAME]"
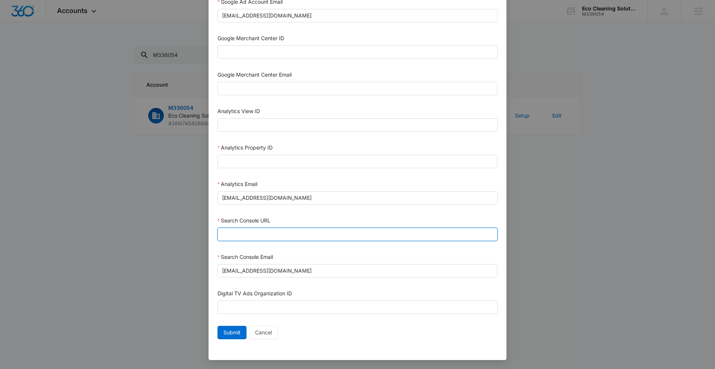
click at [293, 235] on input "Search Console URL" at bounding box center [357, 234] width 280 height 13
paste input "[URL][DOMAIN_NAME]"
type input "[URL][DOMAIN_NAME]"
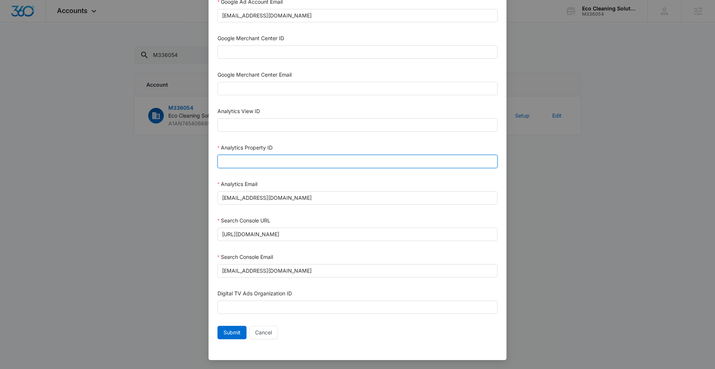
drag, startPoint x: 263, startPoint y: 160, endPoint x: 267, endPoint y: 163, distance: 5.4
click at [263, 160] on input "Analytics Property ID" at bounding box center [357, 161] width 280 height 13
paste input "504537148"
click at [233, 162] on input "504537148" at bounding box center [357, 161] width 280 height 13
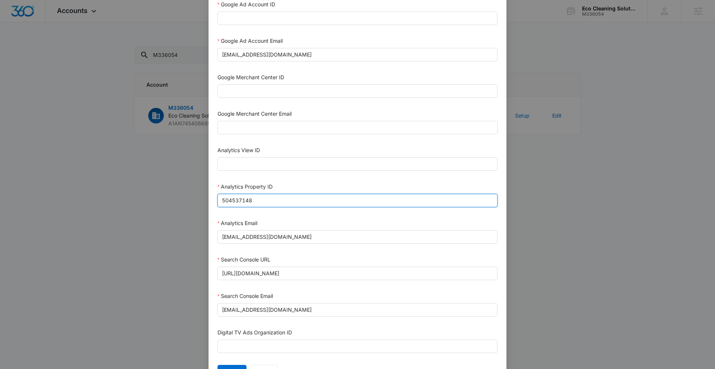
scroll to position [217, 0]
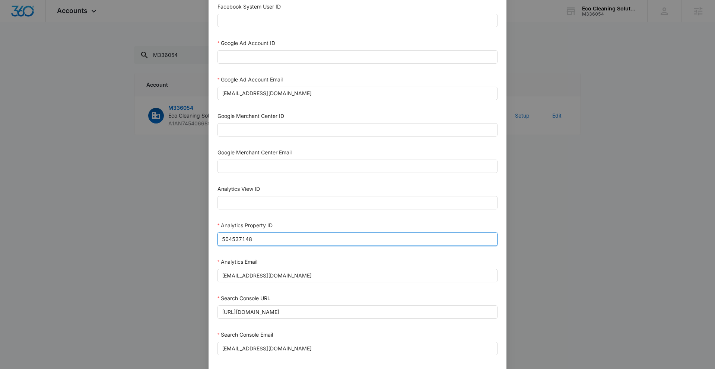
type input "504537148"
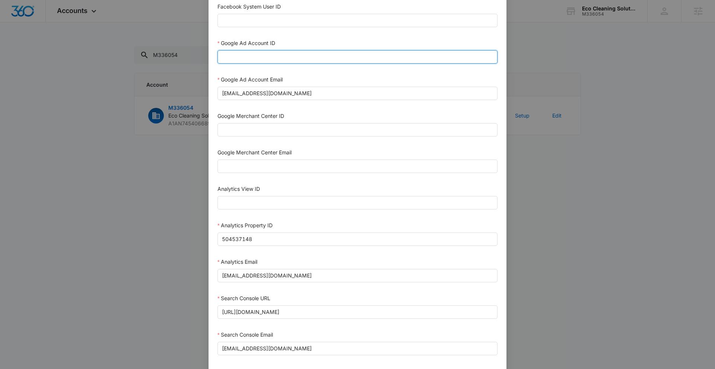
click at [252, 56] on input "Google Ad Account ID" at bounding box center [357, 56] width 280 height 13
paste input "[PHONE_NUMBER]"
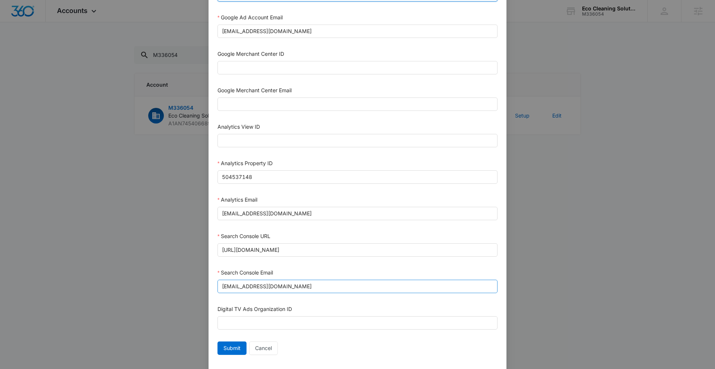
scroll to position [294, 0]
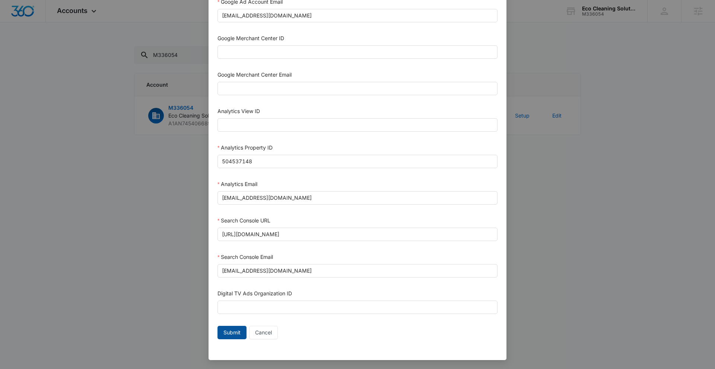
type input "[PHONE_NUMBER]"
click at [229, 333] on span "Submit" at bounding box center [231, 333] width 17 height 8
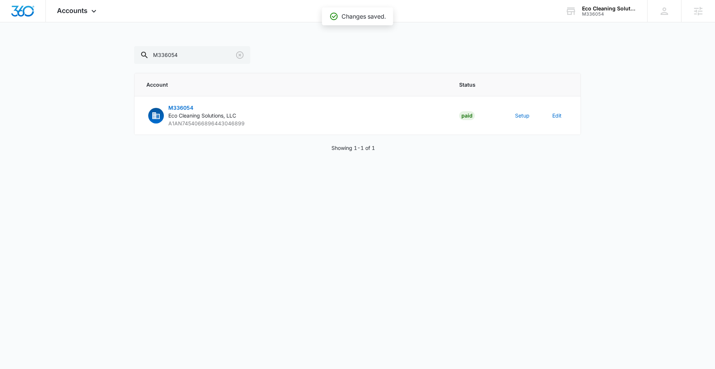
scroll to position [287, 0]
